Goal: Transaction & Acquisition: Register for event/course

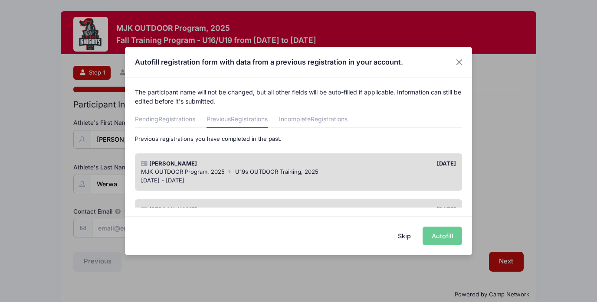
click at [318, 173] on div "MJK OUTDOOR Program, 2025 U19s OUTDOOR Training, 2025" at bounding box center [298, 172] width 315 height 9
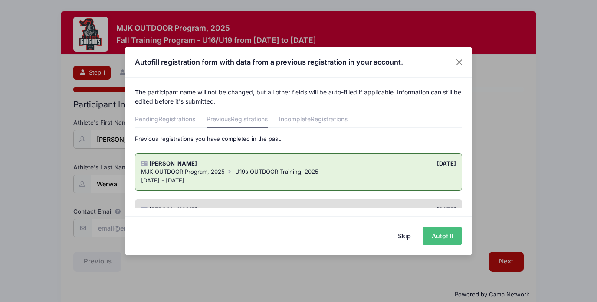
click at [435, 239] on button "Autofill" at bounding box center [442, 236] width 39 height 19
type input "[EMAIL_ADDRESS][DOMAIN_NAME]"
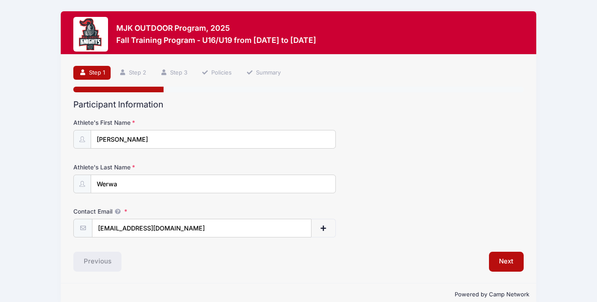
scroll to position [15, 0]
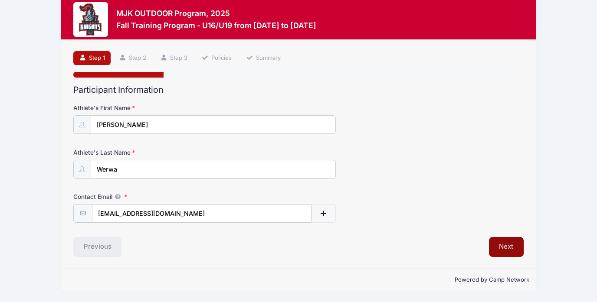
click at [505, 246] on button "Next" at bounding box center [506, 247] width 35 height 20
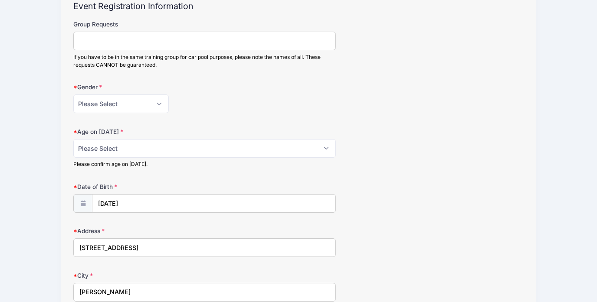
scroll to position [99, 0]
click at [274, 151] on select "Please Select 1 2 3 4 5 6 7 8 9 10 11 12 13 14 15 16 17 18" at bounding box center [204, 147] width 263 height 19
select select "17"
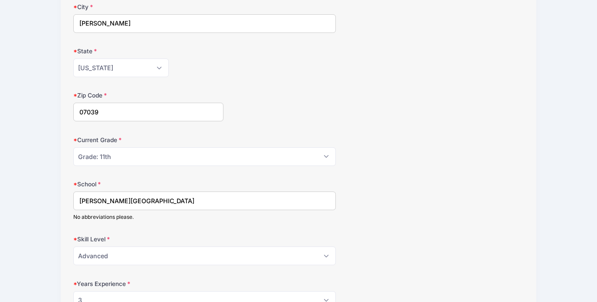
scroll to position [369, 0]
click at [106, 155] on select "Please Select Grade: K Grade: 1st Grade: 2nd Grade: 3rd Grade: 4th 5th Grade: 6…" at bounding box center [204, 155] width 263 height 19
select select "Grade: 12th"
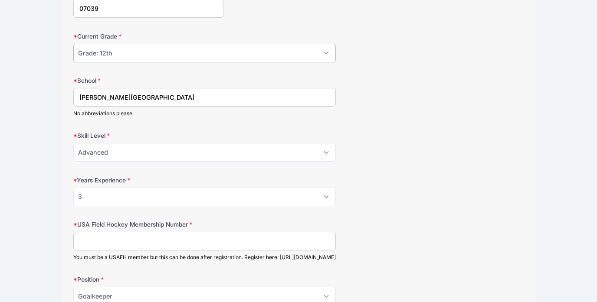
scroll to position [472, 0]
click at [326, 195] on select "Please Select 0 1 2 3 4 5 6 7 8" at bounding box center [204, 196] width 263 height 19
select select "4"
click at [272, 245] on input "USA Field Hockey Membership Number" at bounding box center [204, 240] width 263 height 19
type input "2000405067"
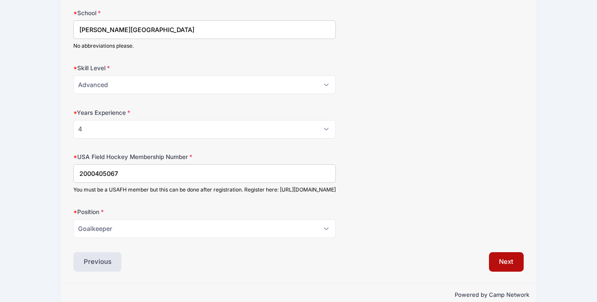
scroll to position [562, 0]
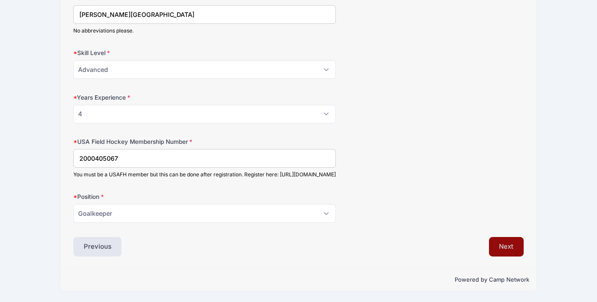
click at [513, 245] on button "Next" at bounding box center [506, 247] width 35 height 20
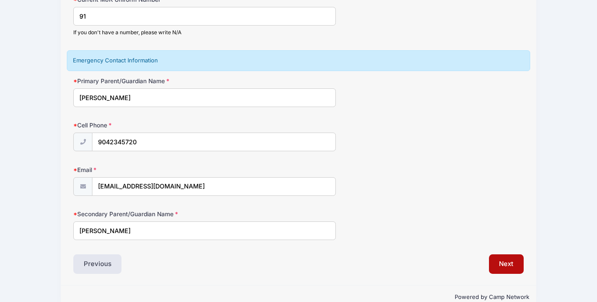
scroll to position [141, 0]
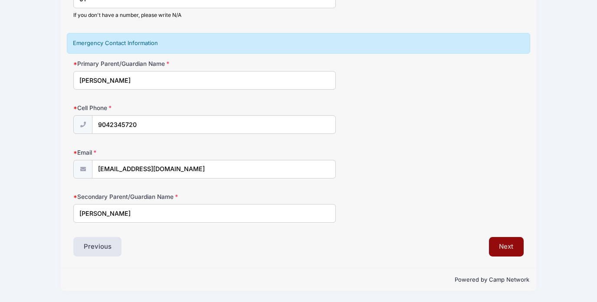
click at [508, 247] on button "Next" at bounding box center [506, 247] width 35 height 20
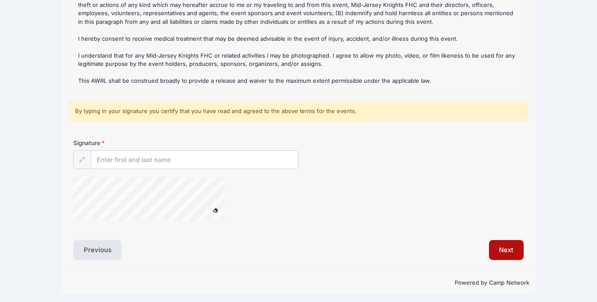
scroll to position [165, 0]
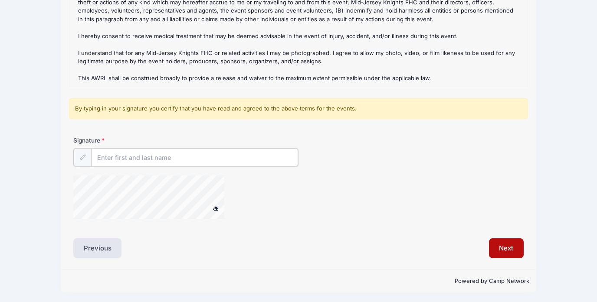
click at [252, 159] on input "Signature" at bounding box center [194, 157] width 207 height 19
click at [254, 184] on div at bounding box center [223, 199] width 300 height 46
type input "Lara Werwa"
click at [504, 250] on button "Next" at bounding box center [506, 248] width 35 height 20
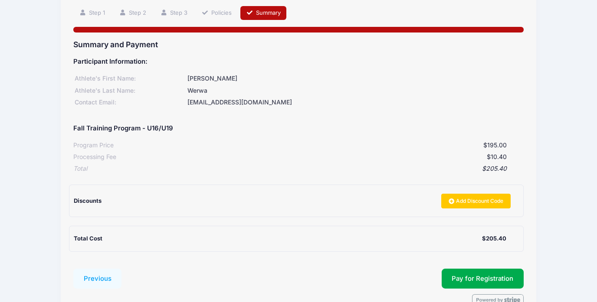
scroll to position [89, 0]
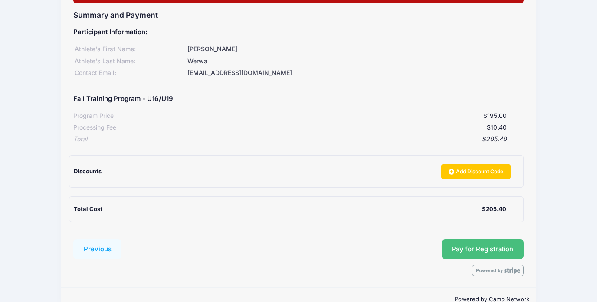
click at [462, 249] on button "Pay for Registration" at bounding box center [483, 250] width 82 height 20
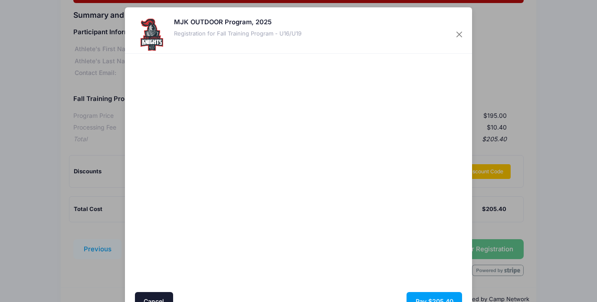
scroll to position [48, 0]
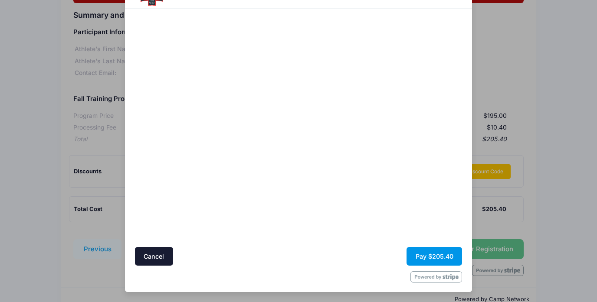
click at [423, 253] on button "Pay $205.40" at bounding box center [435, 256] width 56 height 19
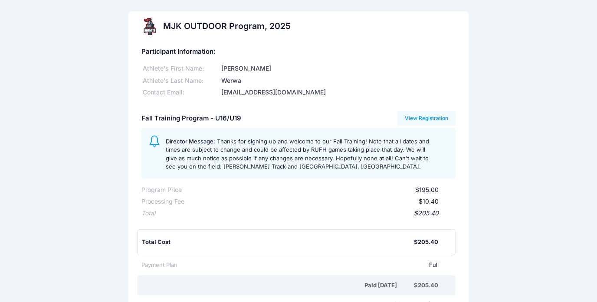
click at [86, 31] on div "MJK OUTDOOR Program, 2025 Participant Information: [PERSON_NAME]'s First Name: …" at bounding box center [298, 214] width 597 height 407
